Goal: Information Seeking & Learning: Learn about a topic

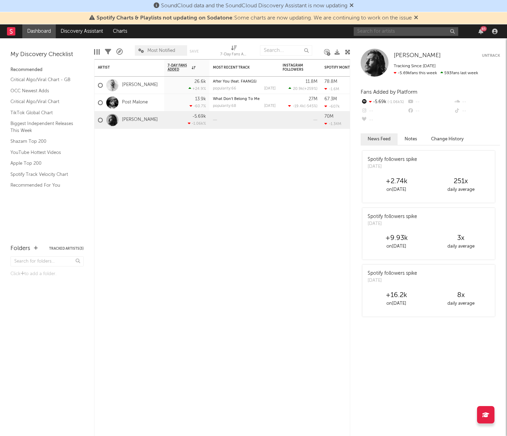
click at [374, 31] on input "text" at bounding box center [405, 31] width 104 height 9
click at [388, 32] on input "[PERSON_NAME]" at bounding box center [405, 31] width 104 height 9
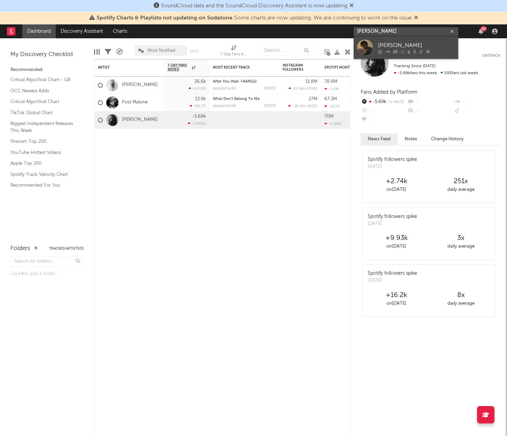
type input "[PERSON_NAME]"
click at [389, 41] on div "[PERSON_NAME]" at bounding box center [416, 45] width 77 height 8
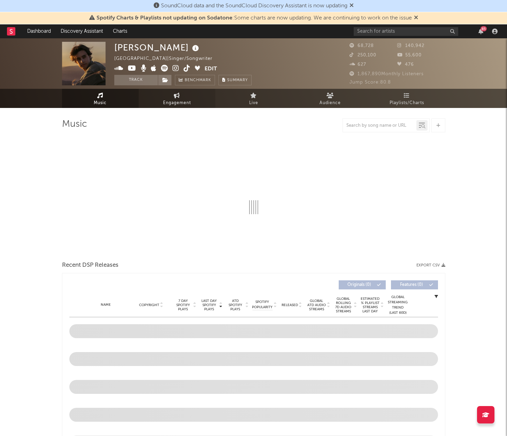
click at [190, 96] on link "Engagement" at bounding box center [177, 98] width 77 height 19
select select "1w"
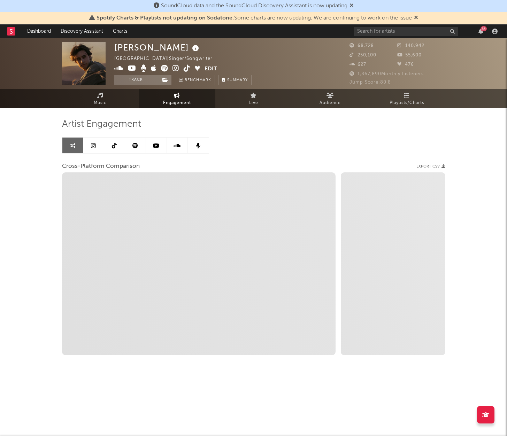
select select "1m"
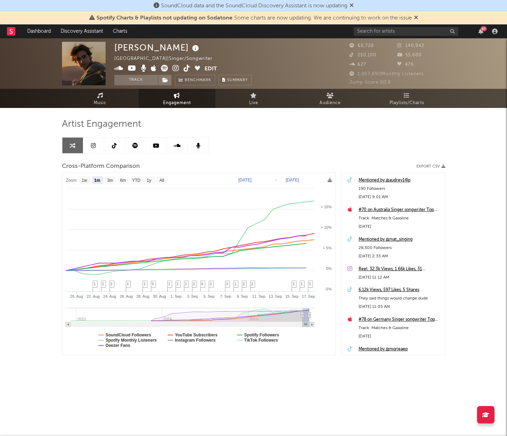
click at [251, 178] on text "[DATE]" at bounding box center [244, 180] width 13 height 5
click at [266, 179] on input "[DATE]" at bounding box center [250, 179] width 32 height 7
type input "[DATE]"
select select "3m"
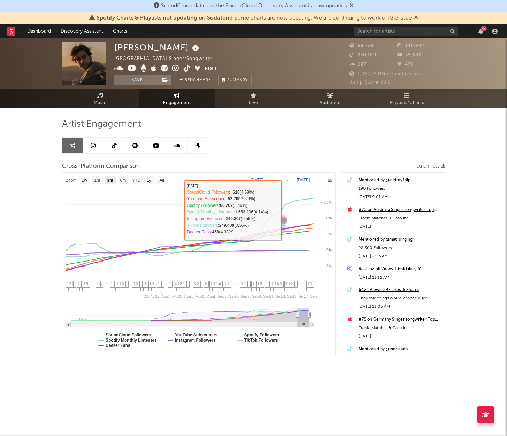
select select "3m"
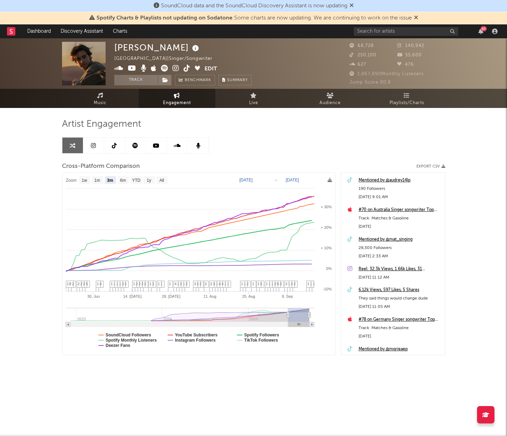
click at [110, 145] on link at bounding box center [114, 146] width 21 height 16
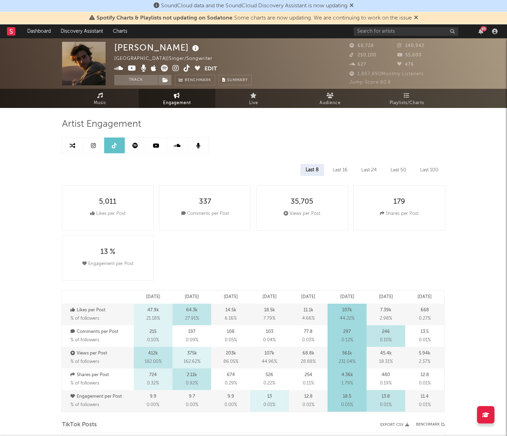
select select "6m"
click at [98, 145] on link at bounding box center [93, 146] width 21 height 16
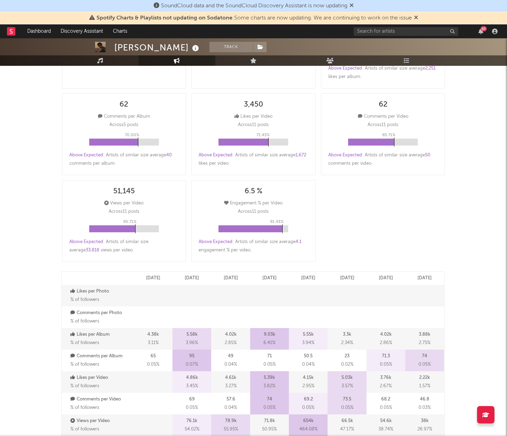
select select "6m"
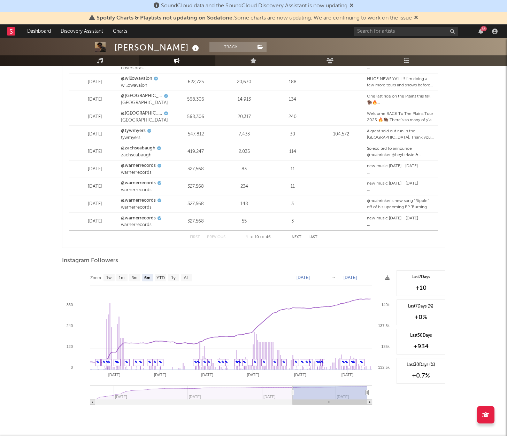
scroll to position [910, 0]
